Goal: Navigation & Orientation: Find specific page/section

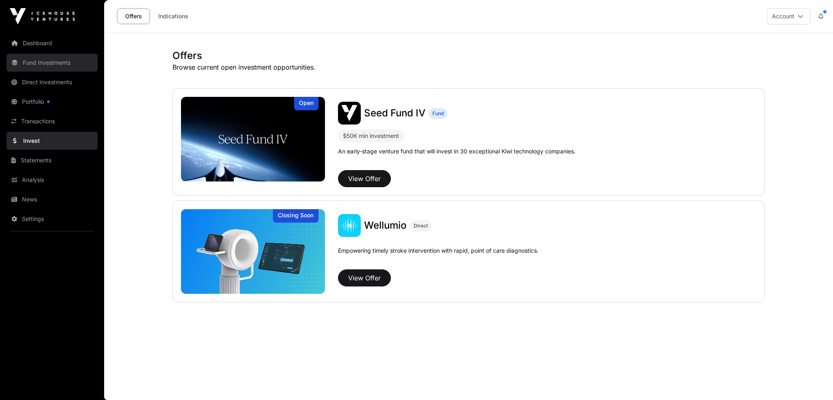
click at [51, 64] on link "Fund Investments" at bounding box center [52, 63] width 91 height 18
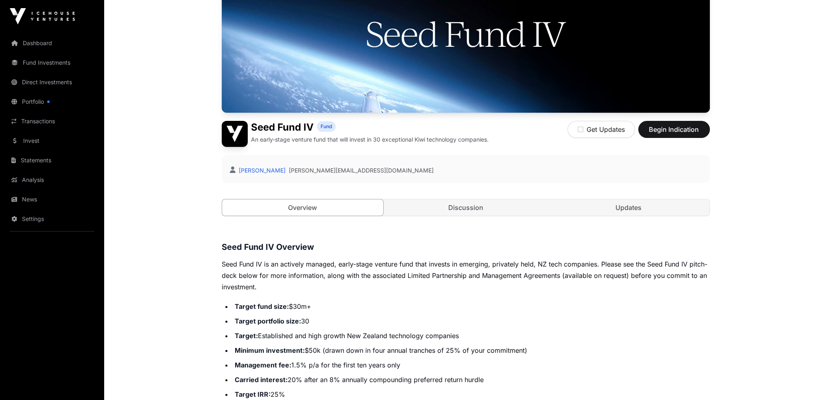
scroll to position [108, 0]
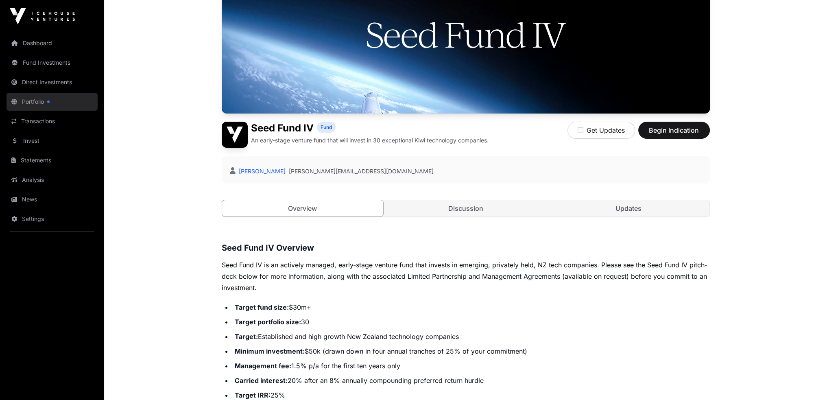
click at [33, 102] on link "Portfolio" at bounding box center [52, 102] width 91 height 18
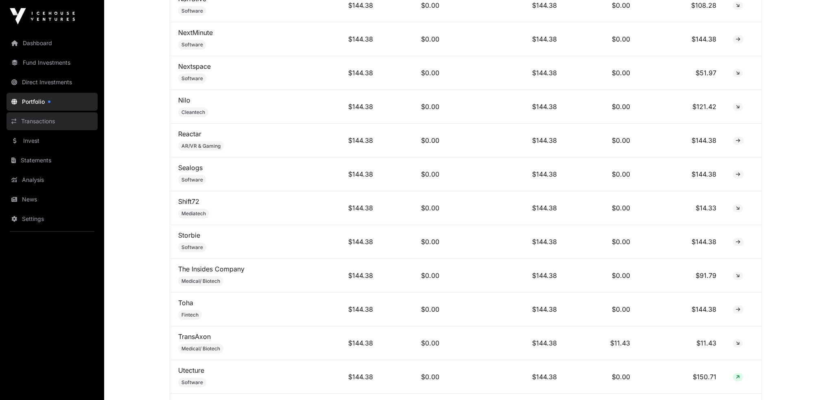
scroll to position [3246, 0]
click at [31, 141] on link "Invest" at bounding box center [52, 141] width 91 height 18
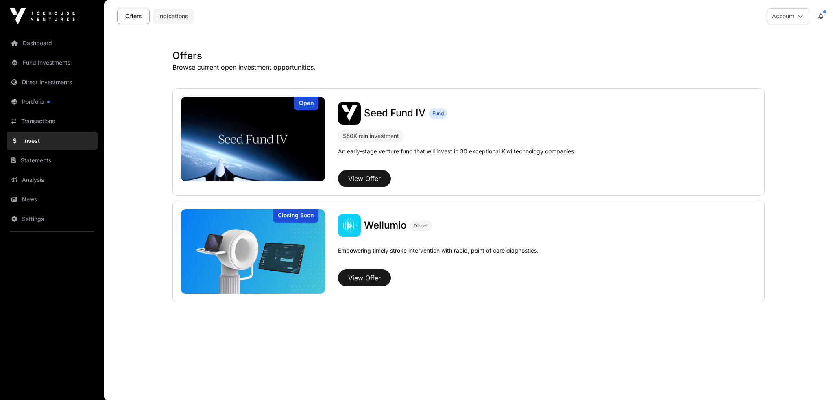
click at [174, 16] on link "Indications" at bounding box center [173, 16] width 41 height 15
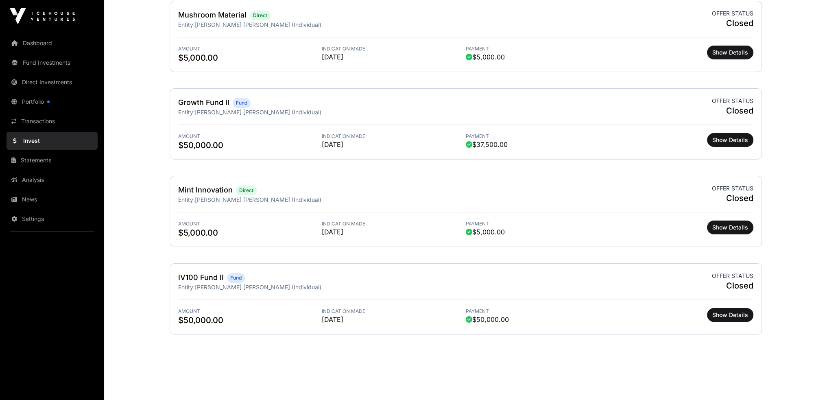
scroll to position [174, 0]
